Goal: Task Accomplishment & Management: Use online tool/utility

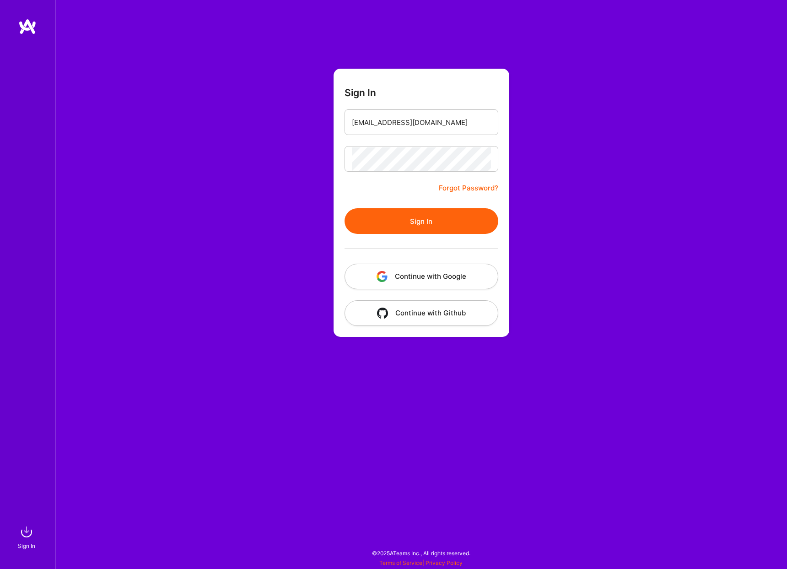
click at [415, 219] on button "Sign In" at bounding box center [422, 221] width 154 height 26
